Goal: Task Accomplishment & Management: Use online tool/utility

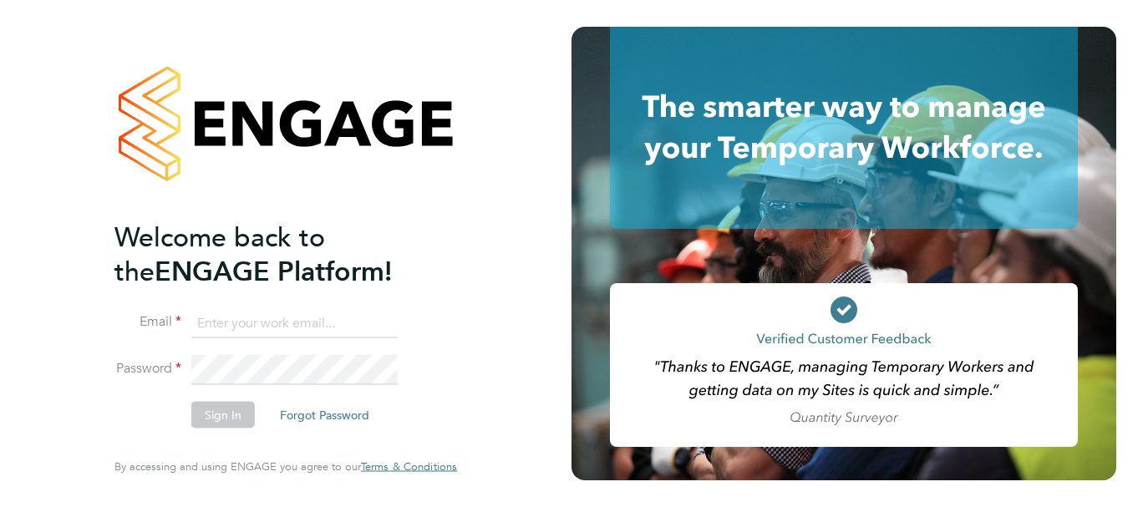
type input "[PERSON_NAME][EMAIL_ADDRESS][DOMAIN_NAME]"
click at [204, 420] on button "Sign In" at bounding box center [222, 415] width 63 height 27
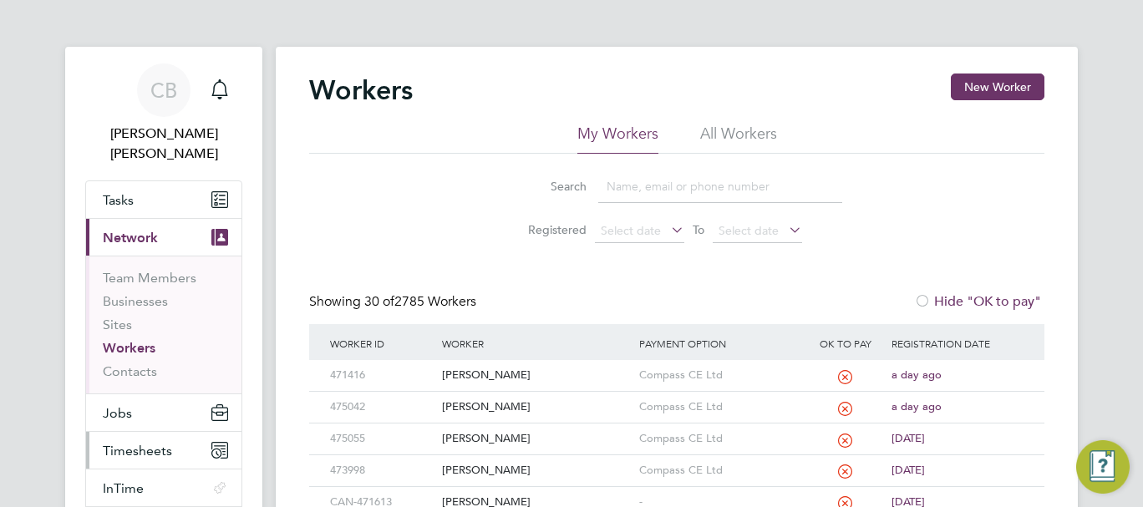
click at [110, 432] on button "Timesheets" at bounding box center [163, 450] width 155 height 37
click at [152, 443] on span "Timesheets" at bounding box center [137, 451] width 69 height 16
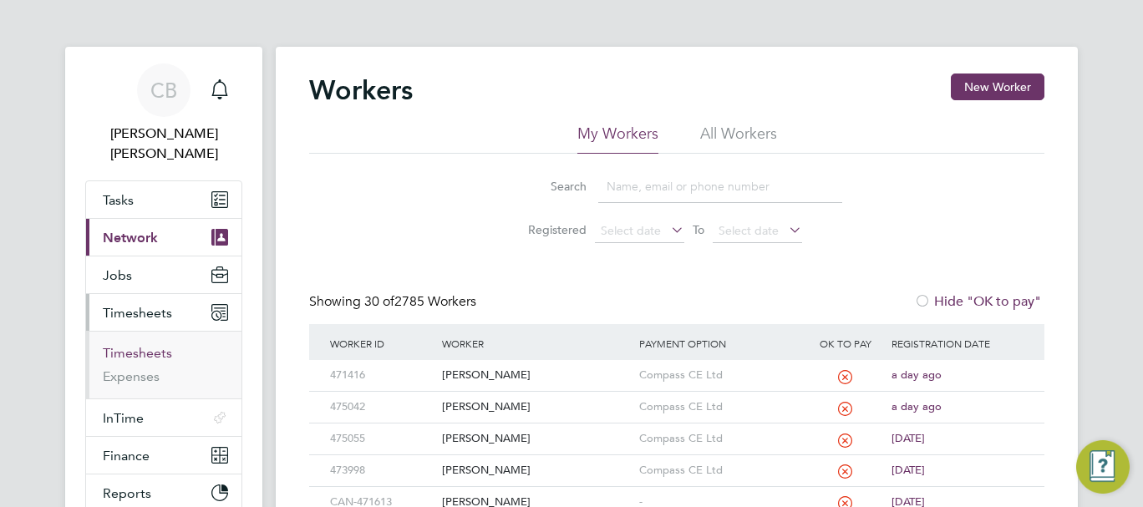
click at [139, 345] on link "Timesheets" at bounding box center [137, 353] width 69 height 16
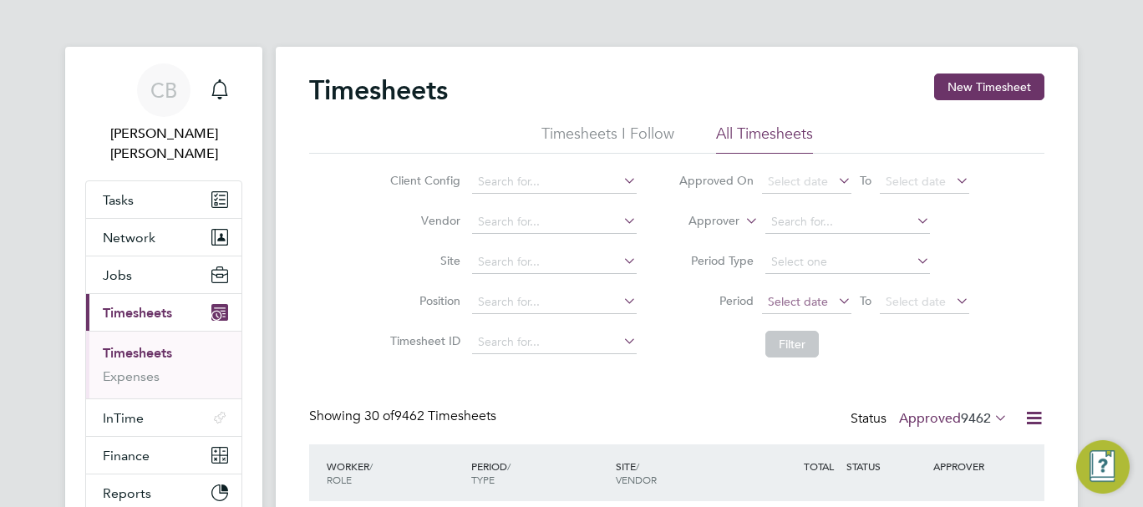
click at [827, 307] on span "Select date" at bounding box center [806, 302] width 89 height 23
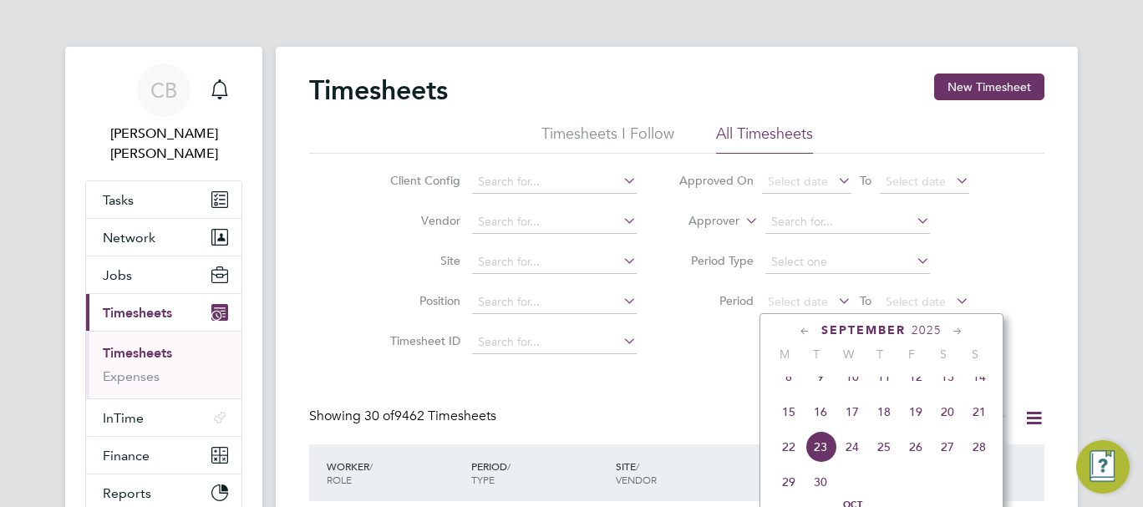
click at [790, 428] on span "15" at bounding box center [789, 412] width 32 height 32
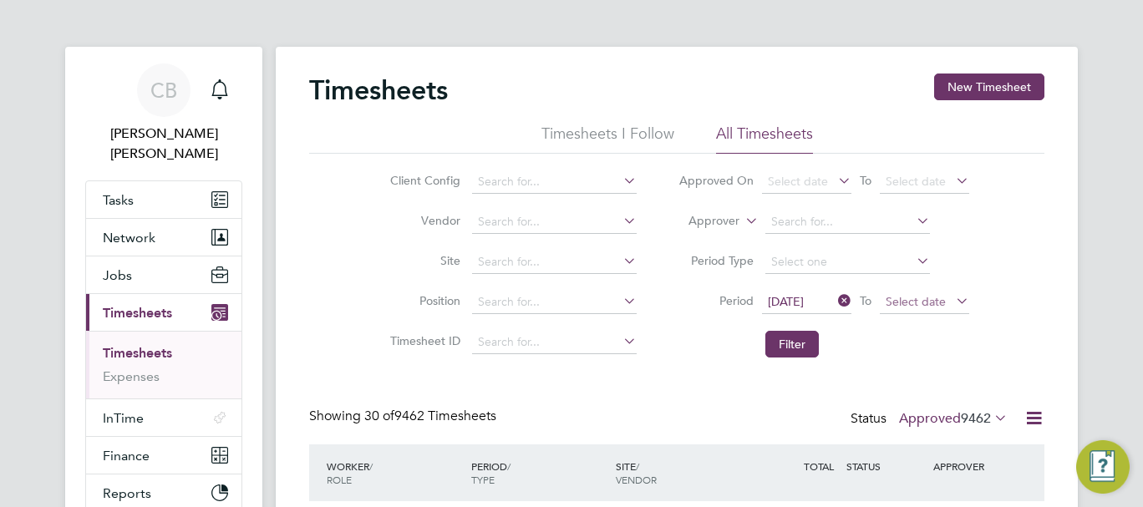
click at [906, 306] on span "Select date" at bounding box center [915, 301] width 60 height 15
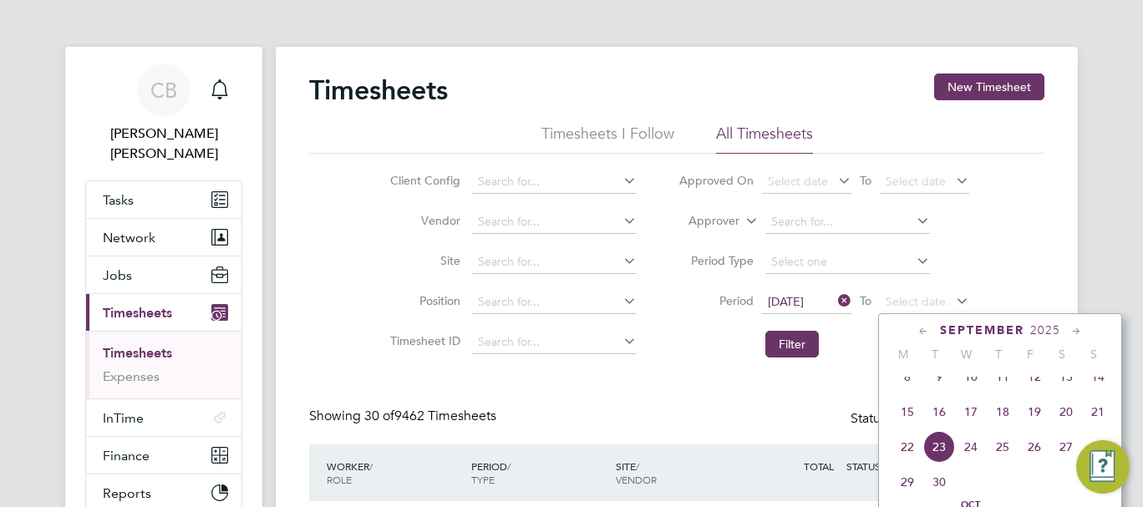
click at [1104, 425] on span "21" at bounding box center [1098, 412] width 32 height 32
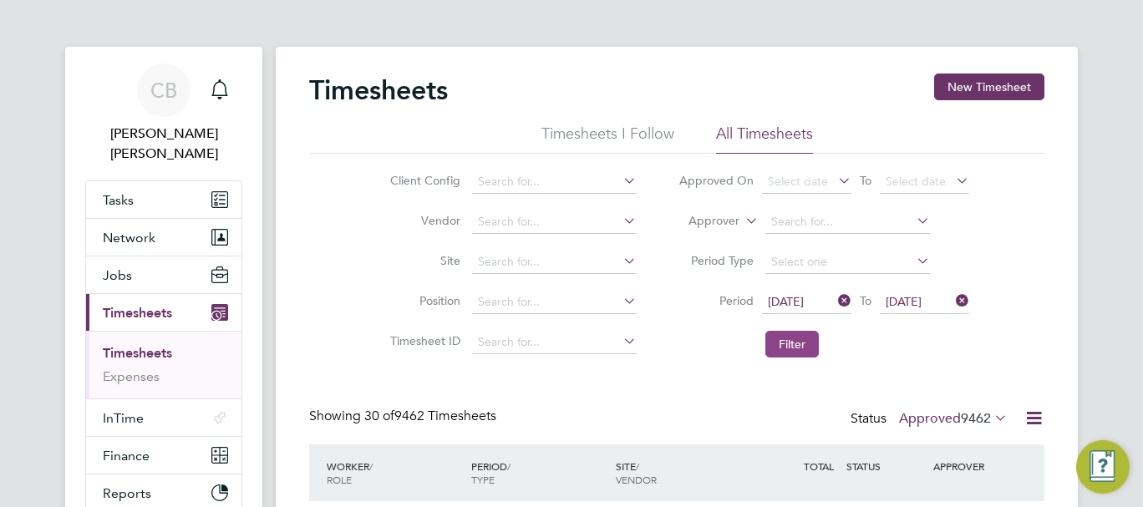
click at [779, 337] on button "Filter" at bounding box center [791, 344] width 53 height 27
click at [1126, 337] on div "CB Connor Batty Notifications Applications: Tasks Network Team Members Business…" at bounding box center [571, 385] width 1143 height 770
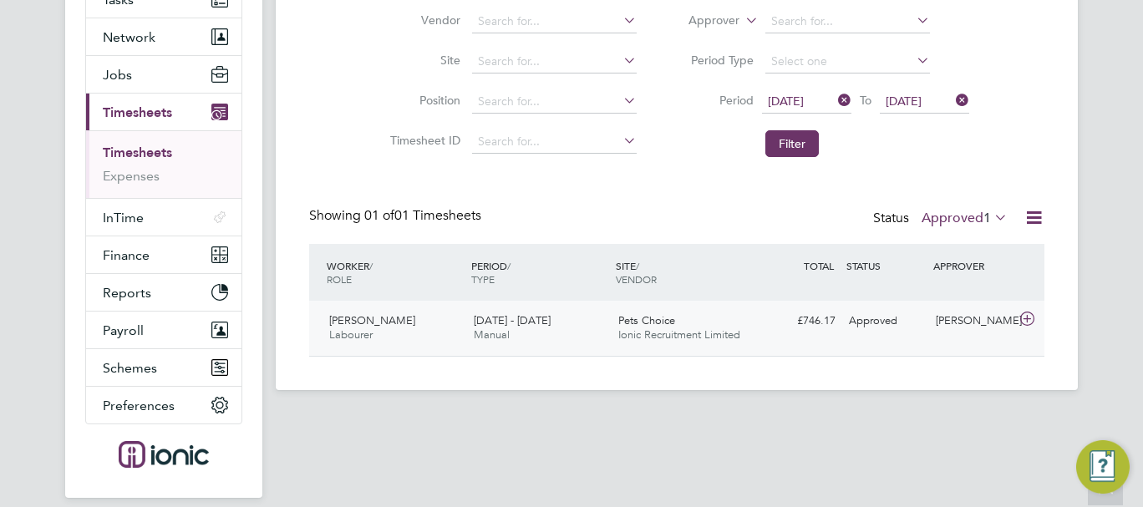
click at [546, 334] on div "15 - 21 Sep 2025 Manual" at bounding box center [539, 328] width 144 height 42
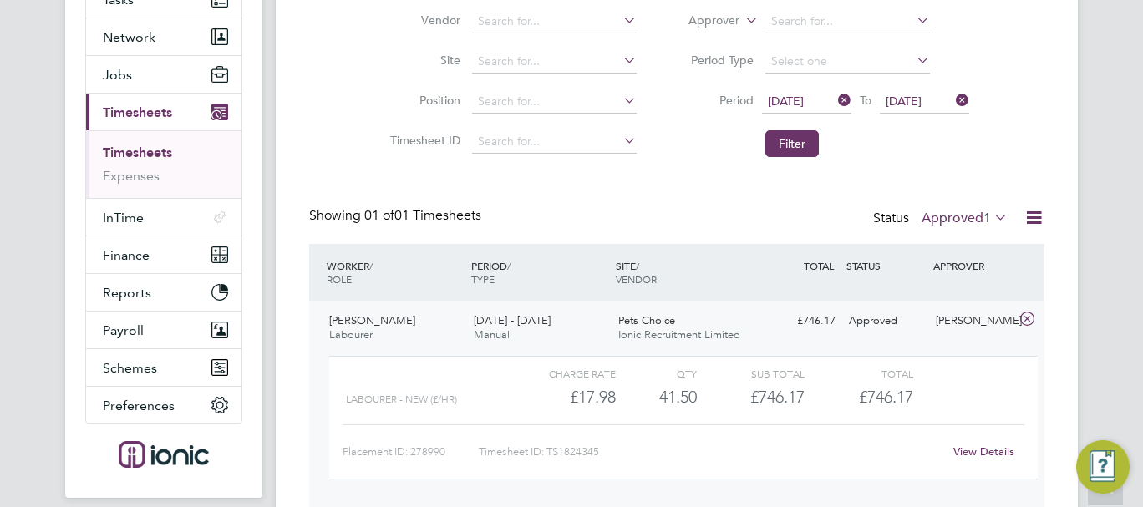
click at [962, 221] on label "Approved 1" at bounding box center [964, 218] width 86 height 17
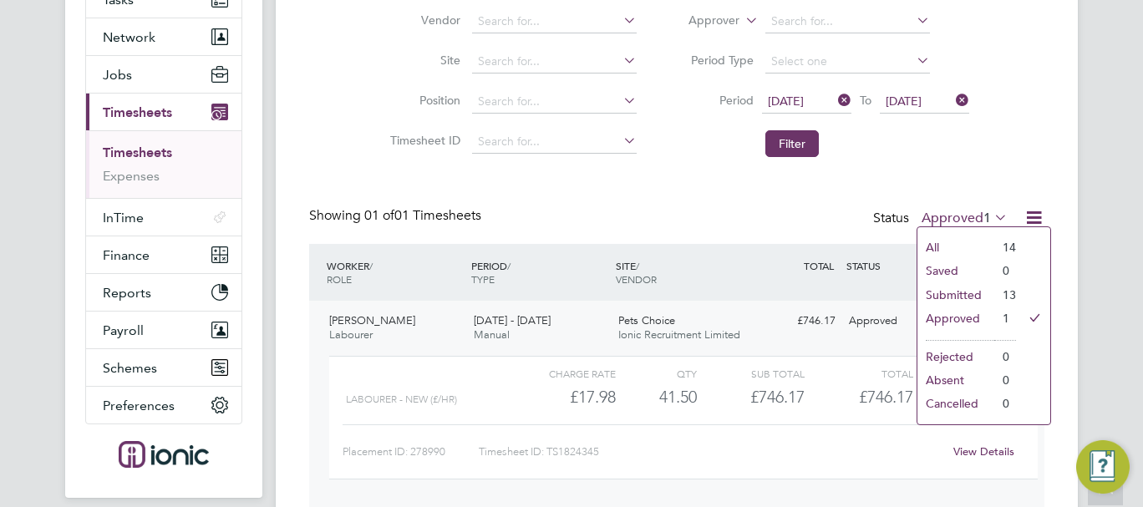
click at [960, 290] on li "Submitted" at bounding box center [955, 294] width 77 height 23
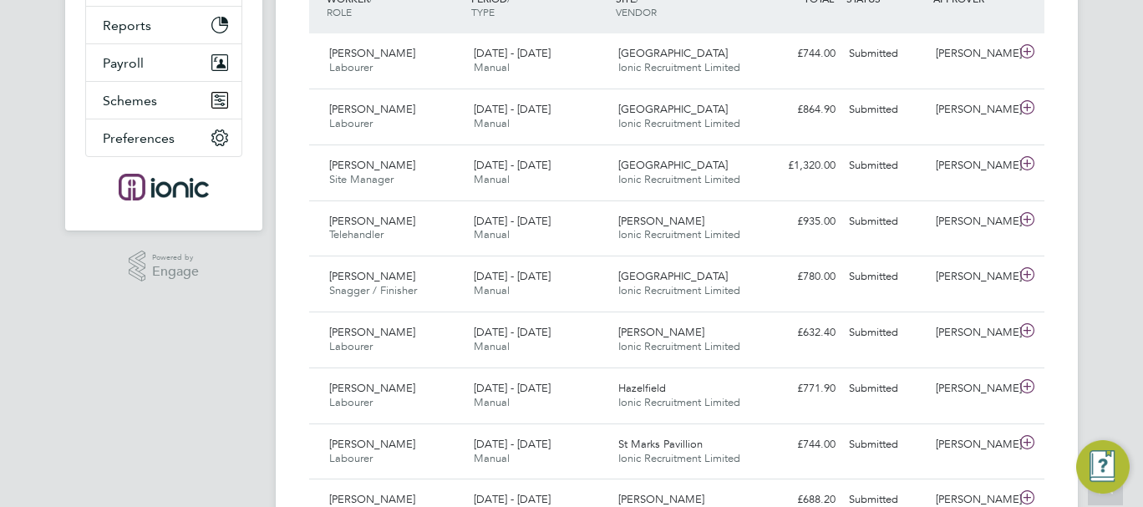
click at [1085, 351] on div "CB Connor Batty Notifications Applications: Tasks Network Team Members Business…" at bounding box center [571, 175] width 1143 height 1286
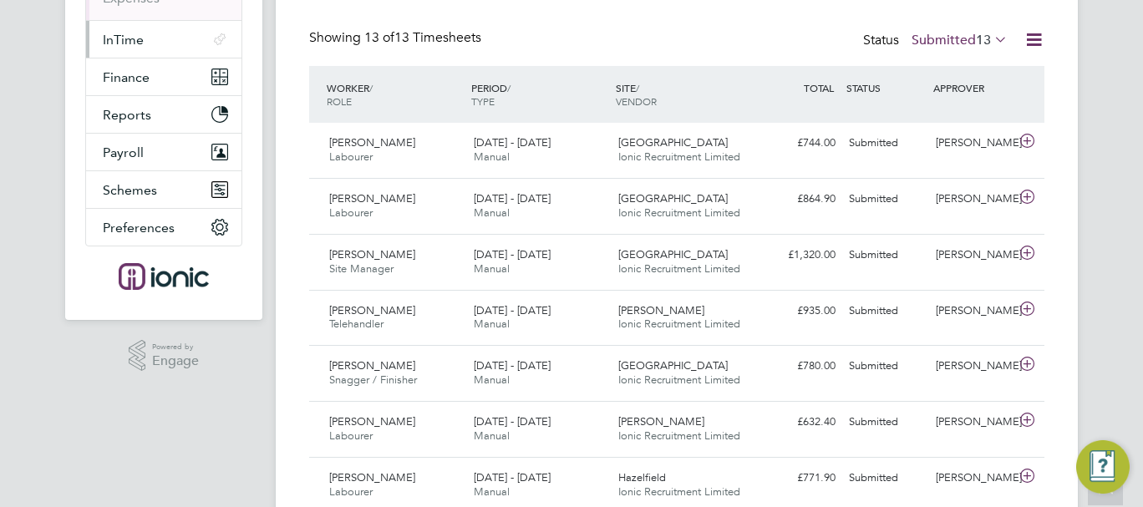
scroll to position [39, 0]
